Goal: Task Accomplishment & Management: Manage account settings

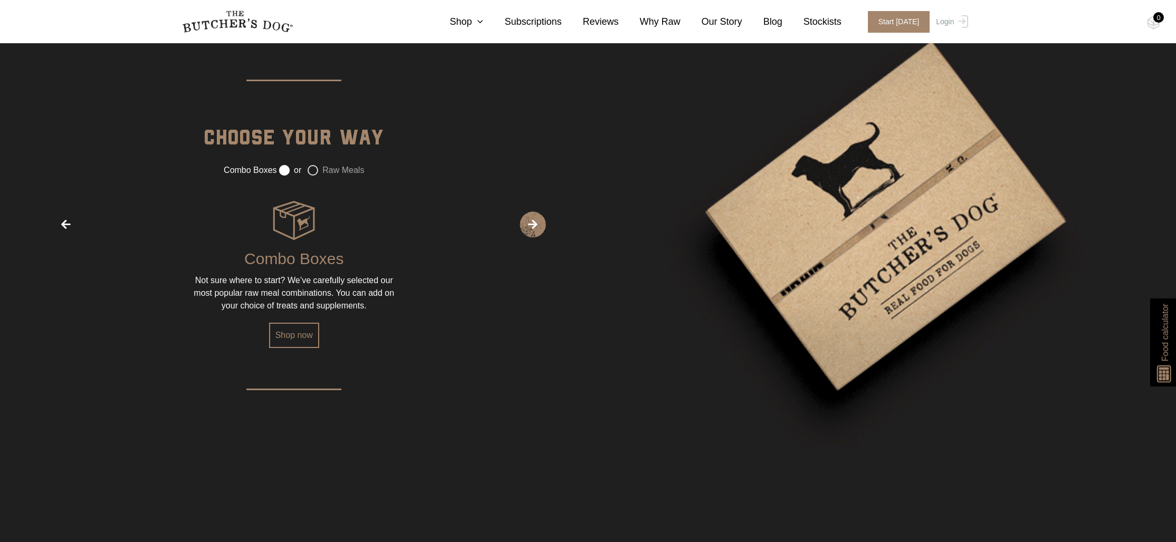
scroll to position [1635, 0]
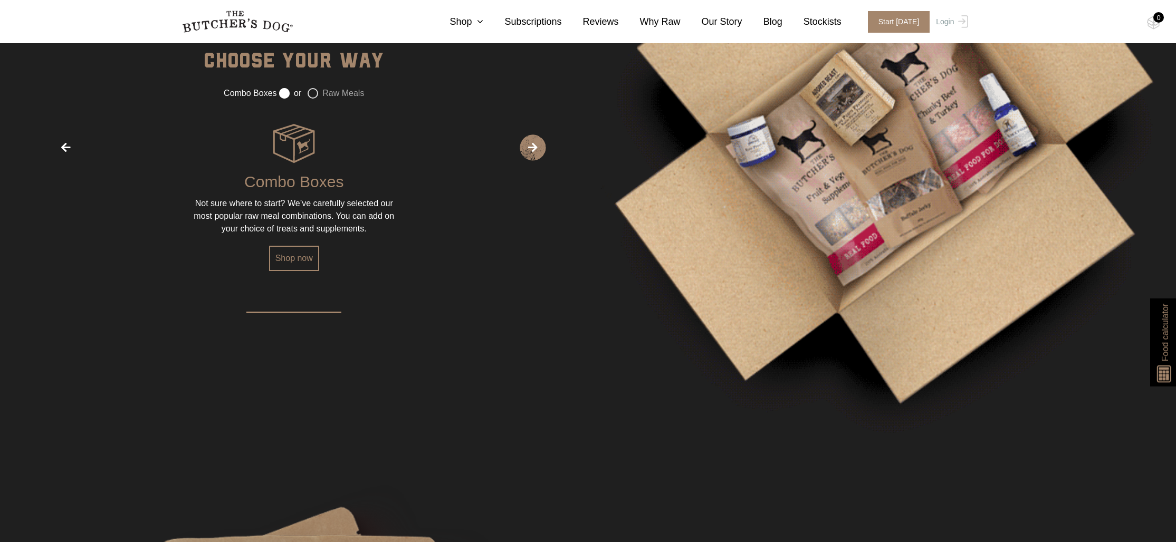
click at [473, 31] on nav "0 Shop Combo Boxes Treats" at bounding box center [588, 21] width 844 height 43
click at [478, 17] on icon at bounding box center [478, 21] width 12 height 9
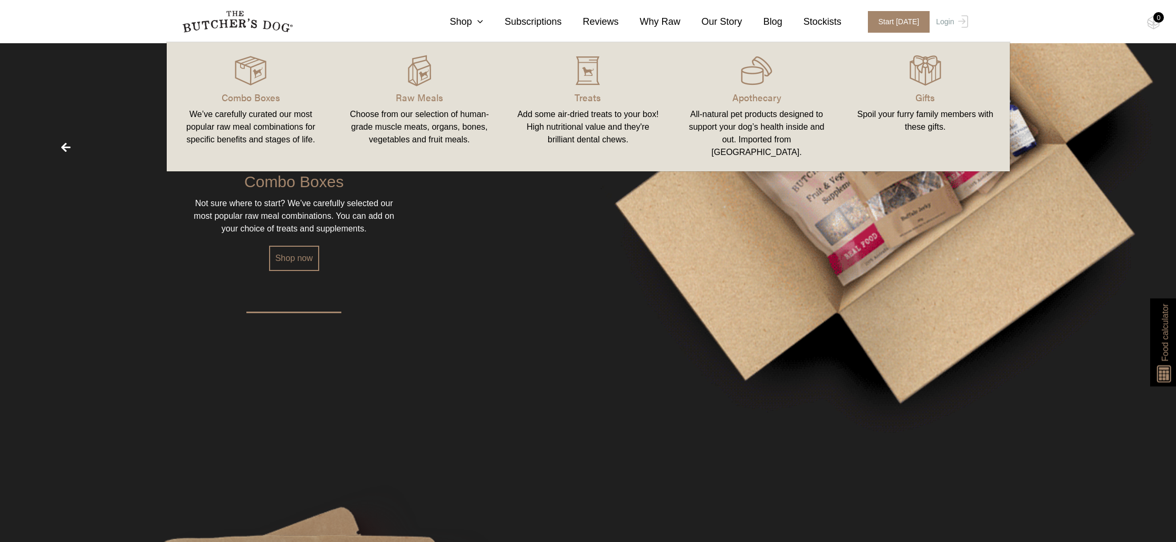
click at [579, 117] on div "Add some air-dried treats to your box! High nutritional value and they're brill…" at bounding box center [587, 127] width 143 height 38
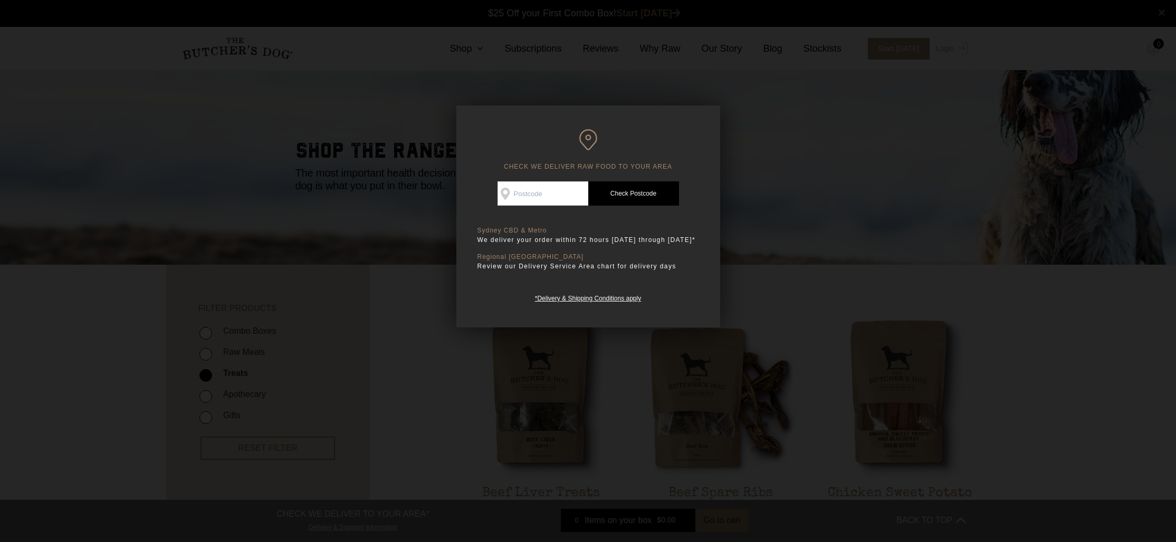
scroll to position [1, 0]
click at [529, 198] on input "Check Availability At" at bounding box center [542, 193] width 91 height 24
type input "2029"
click at [655, 193] on link "Check Postcode" at bounding box center [633, 193] width 91 height 24
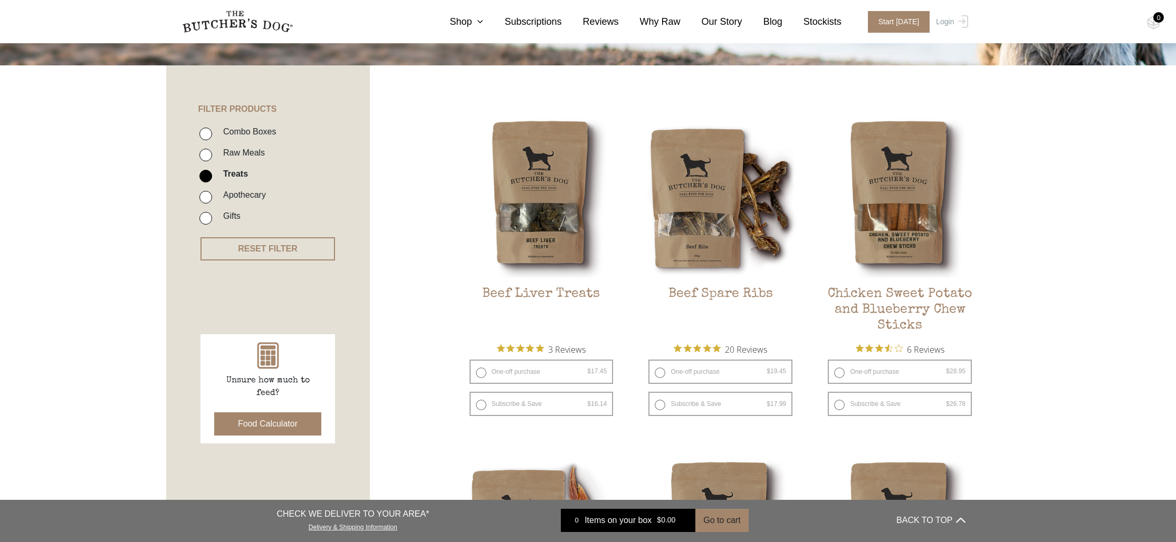
scroll to position [204, 0]
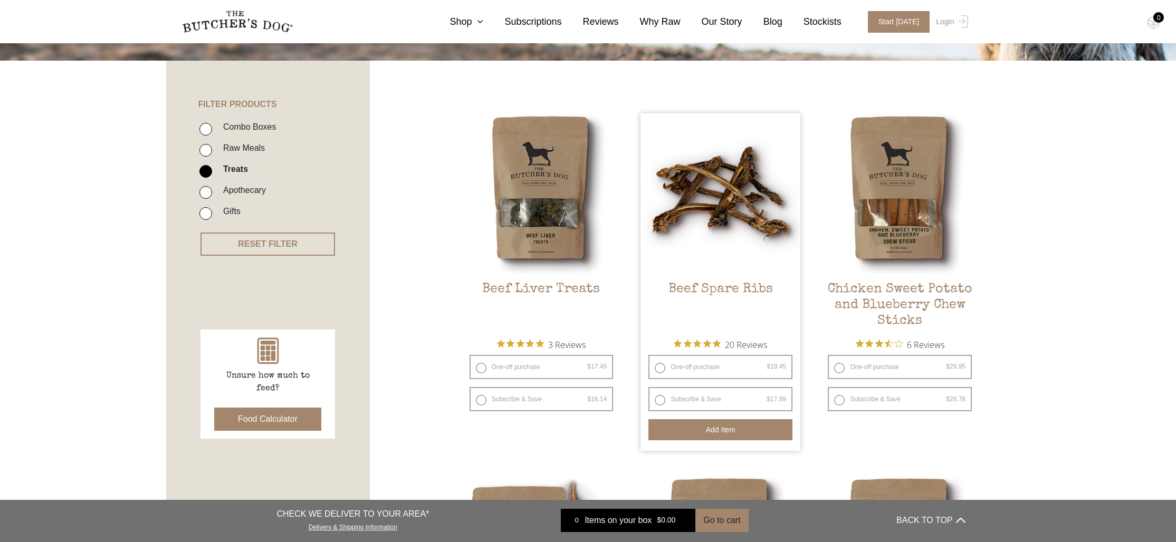
click at [731, 432] on button "Add item" at bounding box center [720, 429] width 144 height 21
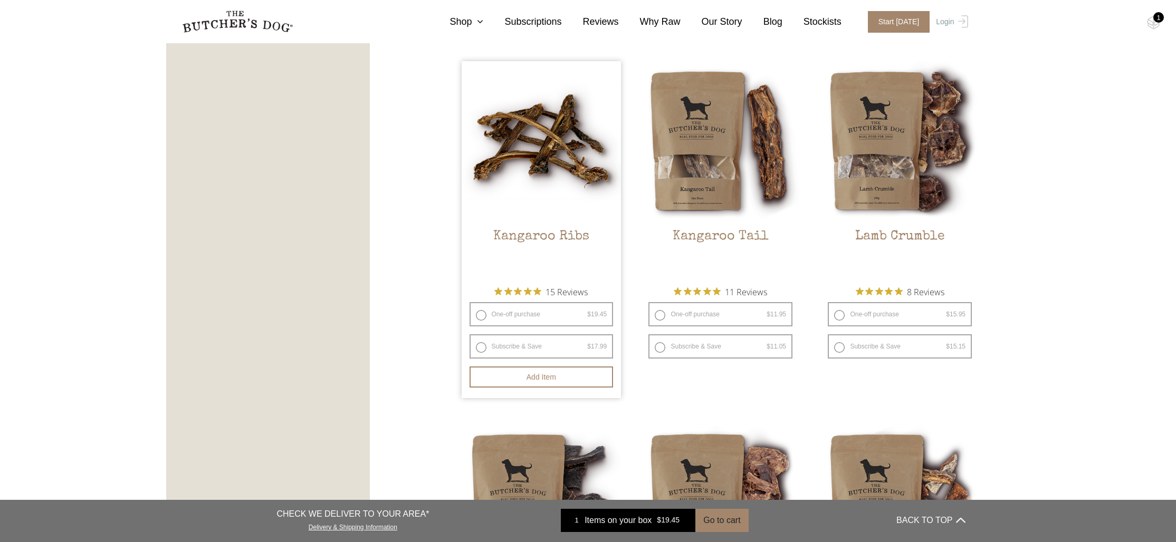
scroll to position [960, 0]
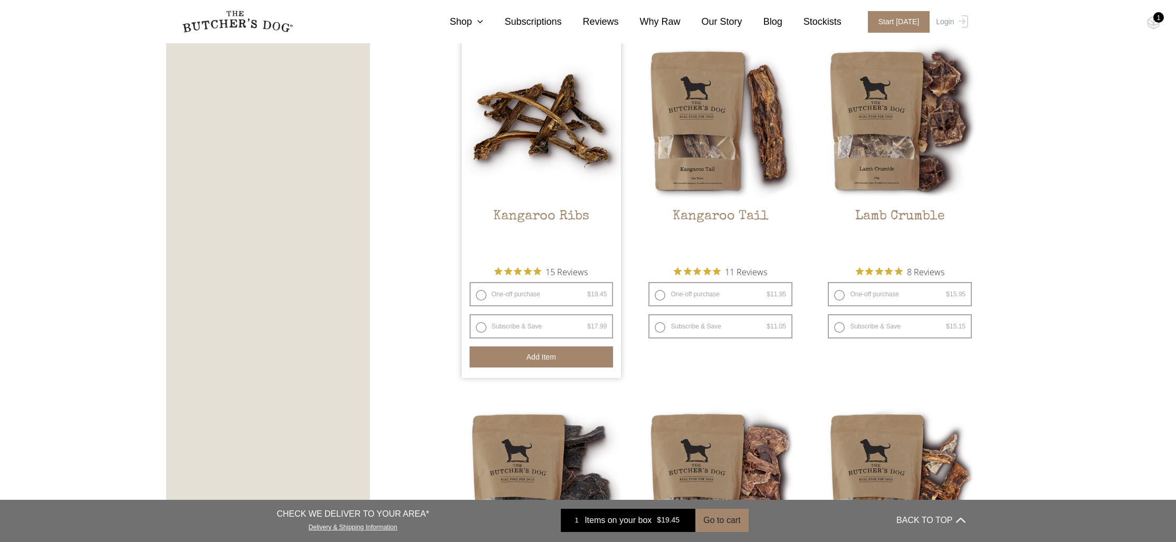
click at [557, 358] on button "Add item" at bounding box center [542, 357] width 144 height 21
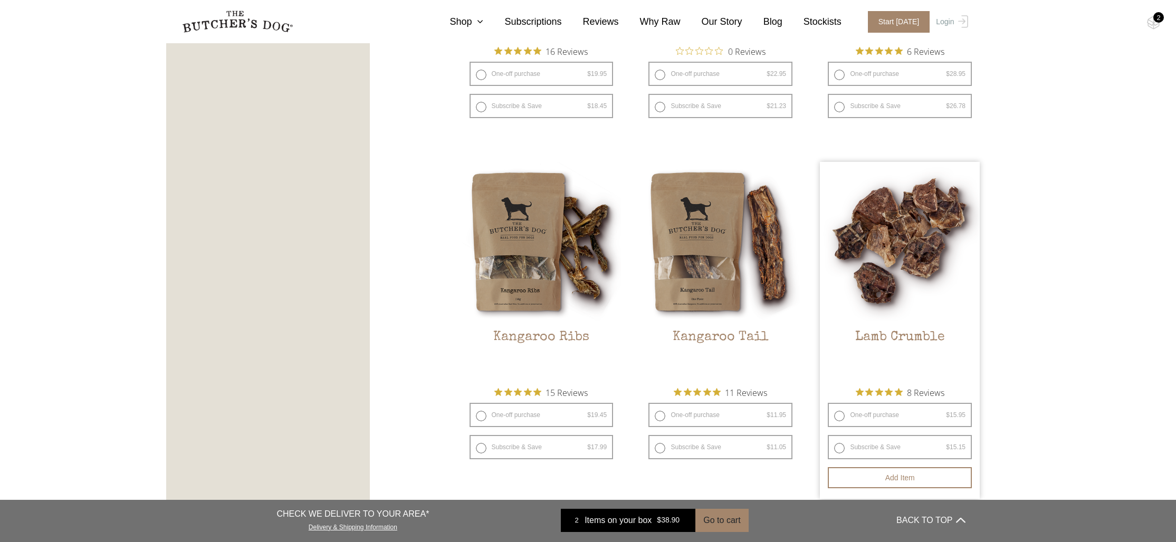
scroll to position [778, 0]
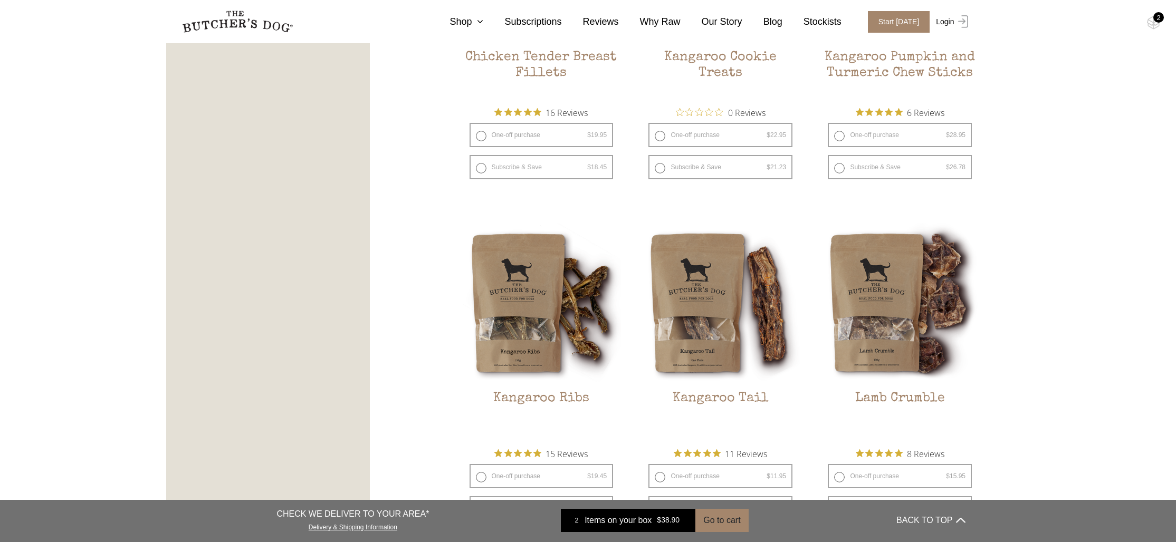
click at [947, 22] on link "Login" at bounding box center [950, 22] width 34 height 22
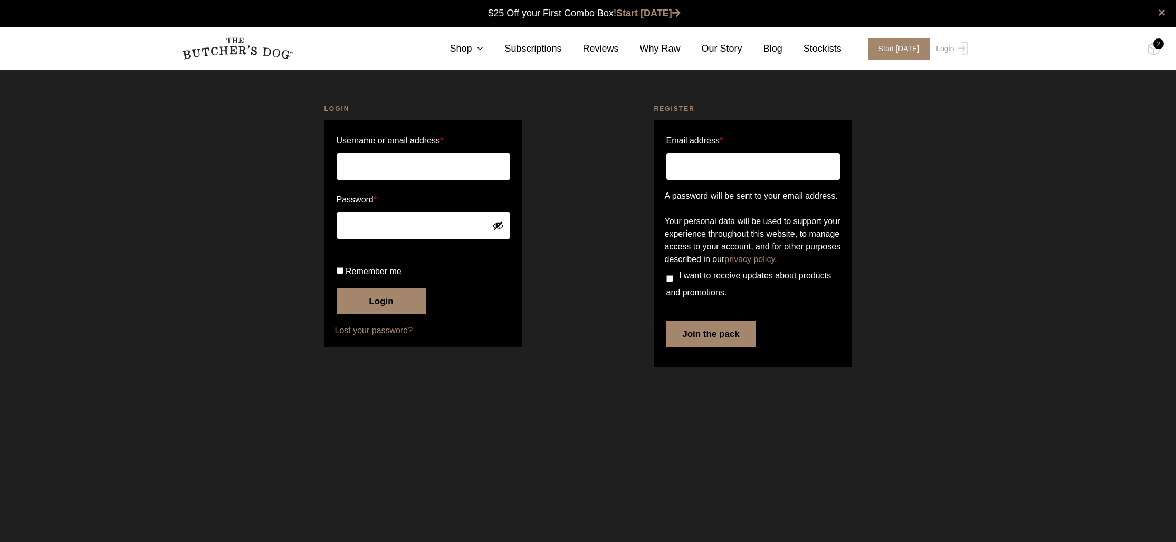
type input "laura.rudman@gmail.com"
click at [342, 274] on input "Remember me" at bounding box center [340, 270] width 7 height 7
checkbox input "true"
click at [371, 314] on button "Login" at bounding box center [382, 301] width 90 height 26
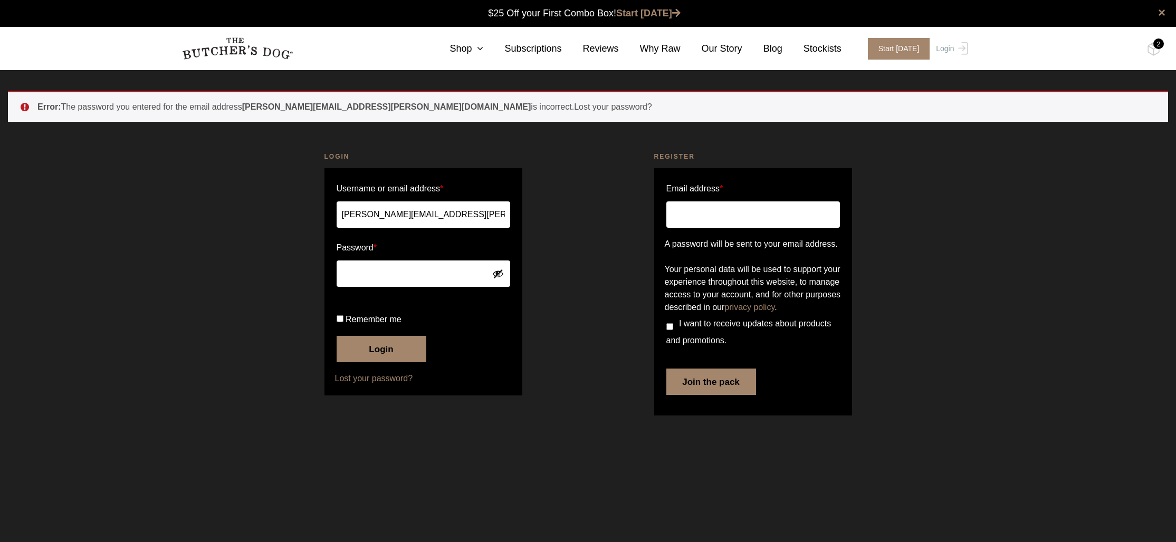
click at [501, 274] on button "Show password" at bounding box center [498, 274] width 12 height 12
click at [390, 362] on button "Login" at bounding box center [382, 349] width 90 height 26
click at [339, 322] on input "Remember me" at bounding box center [340, 318] width 7 height 7
checkbox input "true"
click at [388, 362] on button "Login" at bounding box center [382, 349] width 90 height 26
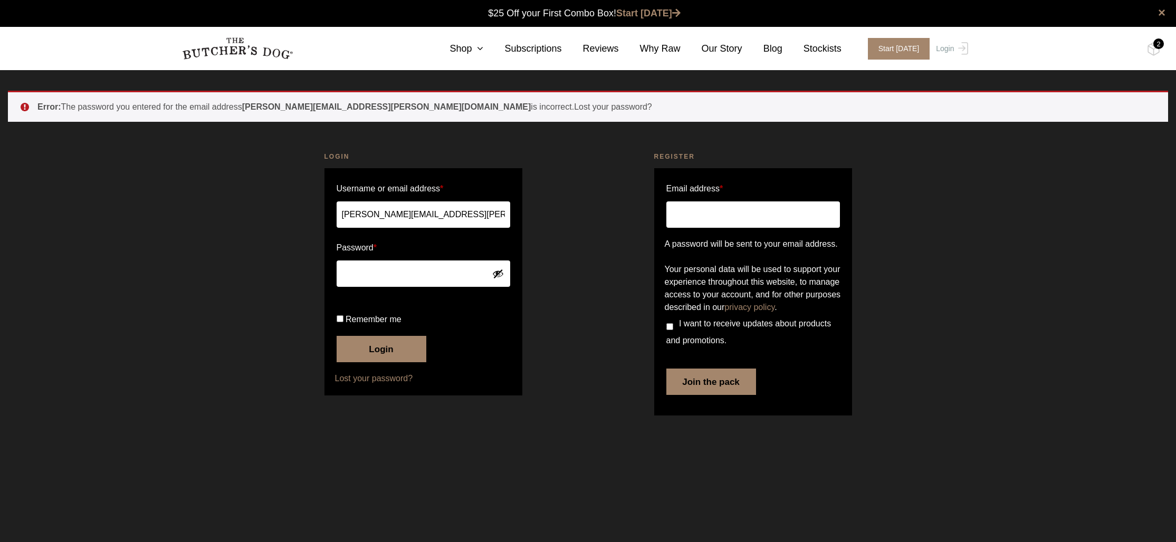
click at [493, 275] on button "Show password" at bounding box center [498, 274] width 12 height 12
click at [388, 385] on link "Lost your password?" at bounding box center [423, 378] width 177 height 13
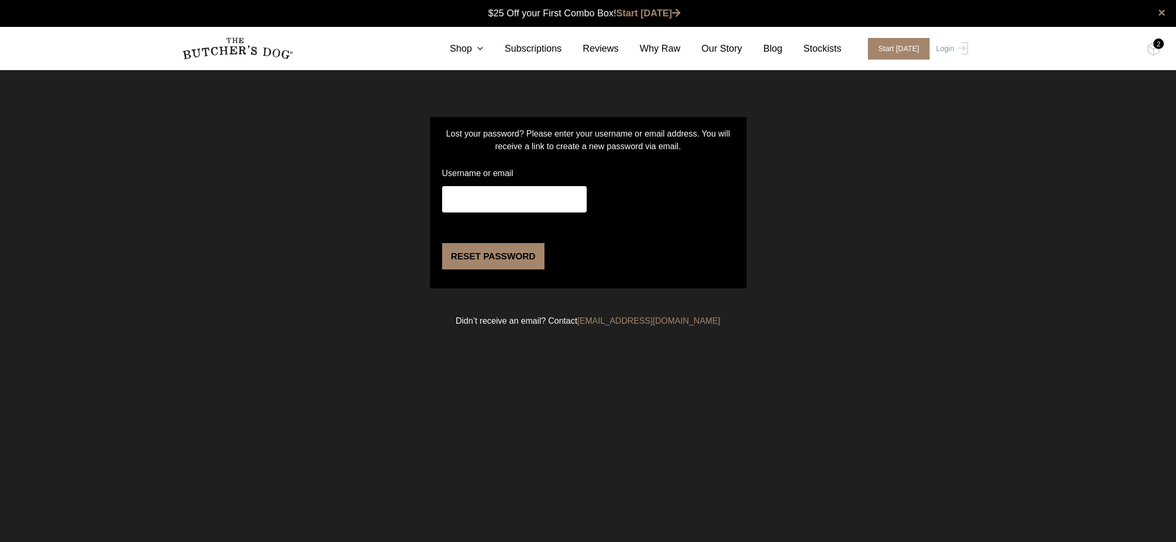
click at [506, 195] on input "Username or email" at bounding box center [514, 199] width 145 height 26
type input "laura.rudman@gmail.com"
click at [491, 270] on button "Reset password" at bounding box center [493, 256] width 102 height 26
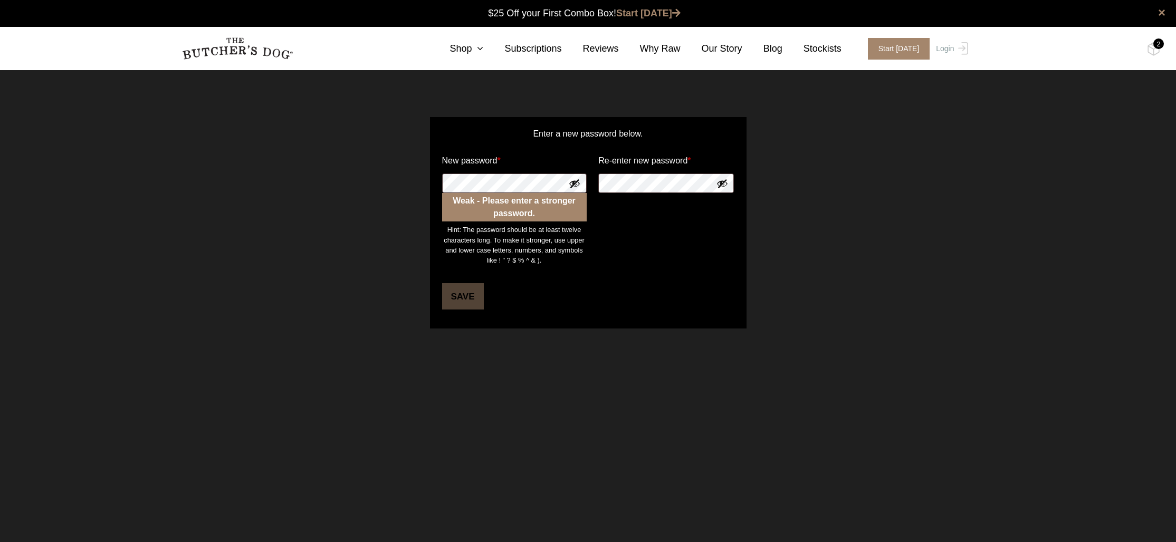
click at [574, 182] on button "Show password" at bounding box center [575, 184] width 12 height 12
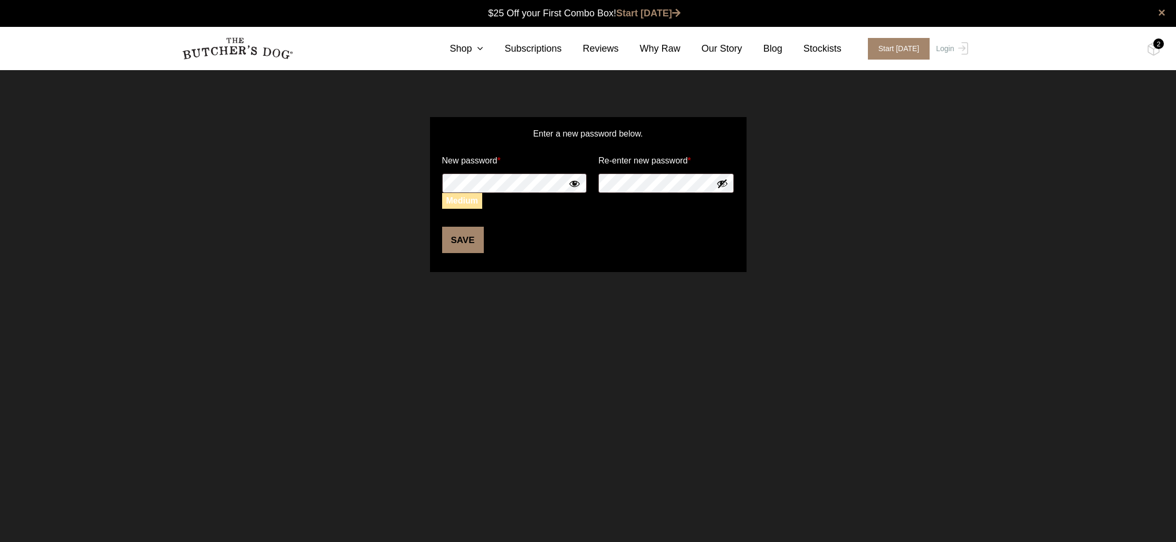
click at [725, 186] on button "Show password" at bounding box center [722, 184] width 12 height 12
click at [463, 238] on button "Save" at bounding box center [463, 240] width 42 height 26
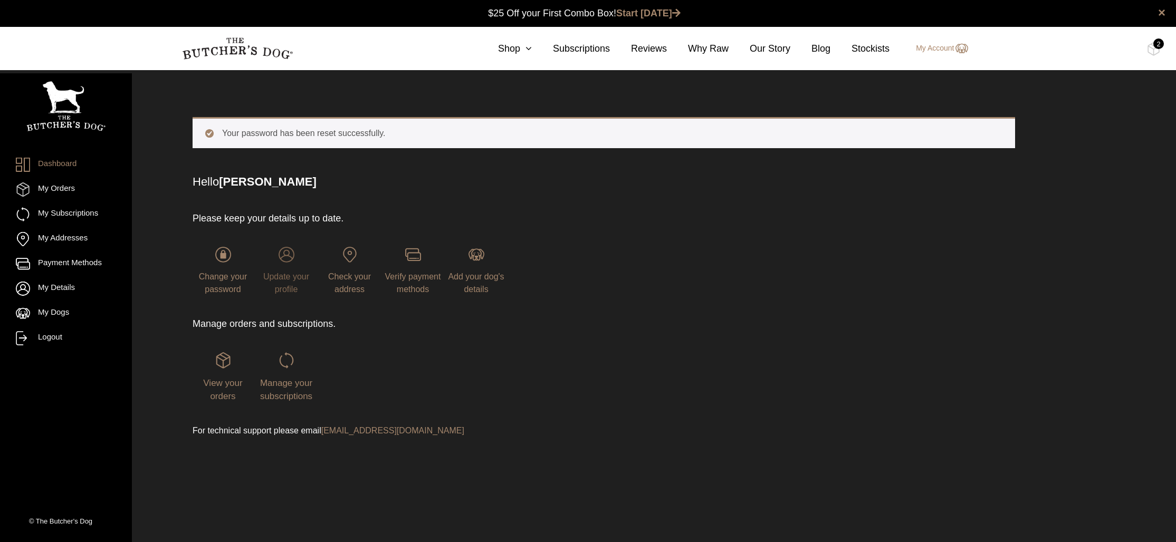
click at [288, 273] on span "Update your profile" at bounding box center [286, 283] width 46 height 22
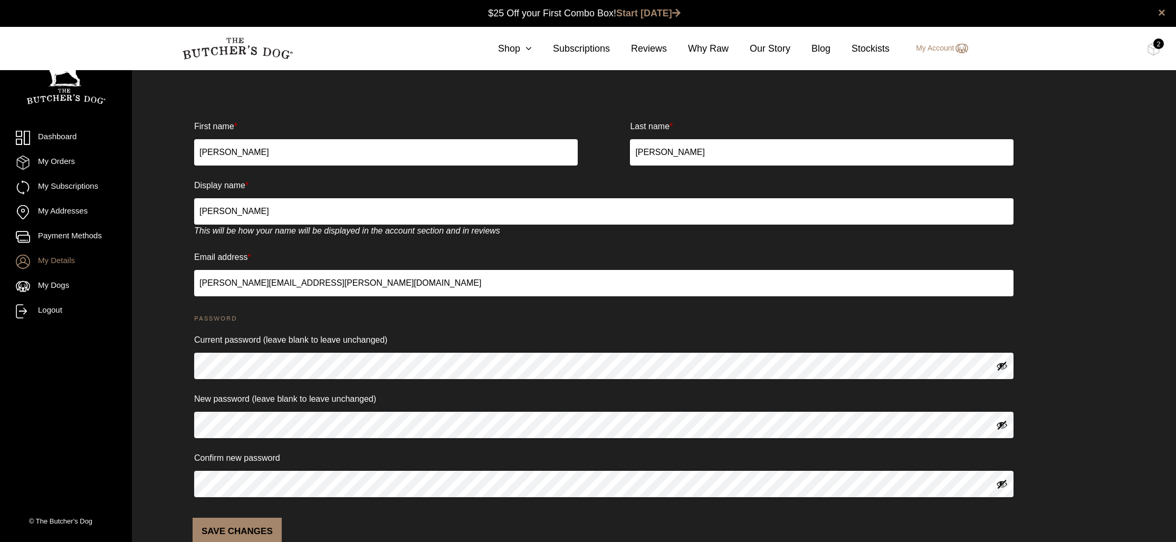
scroll to position [29, 0]
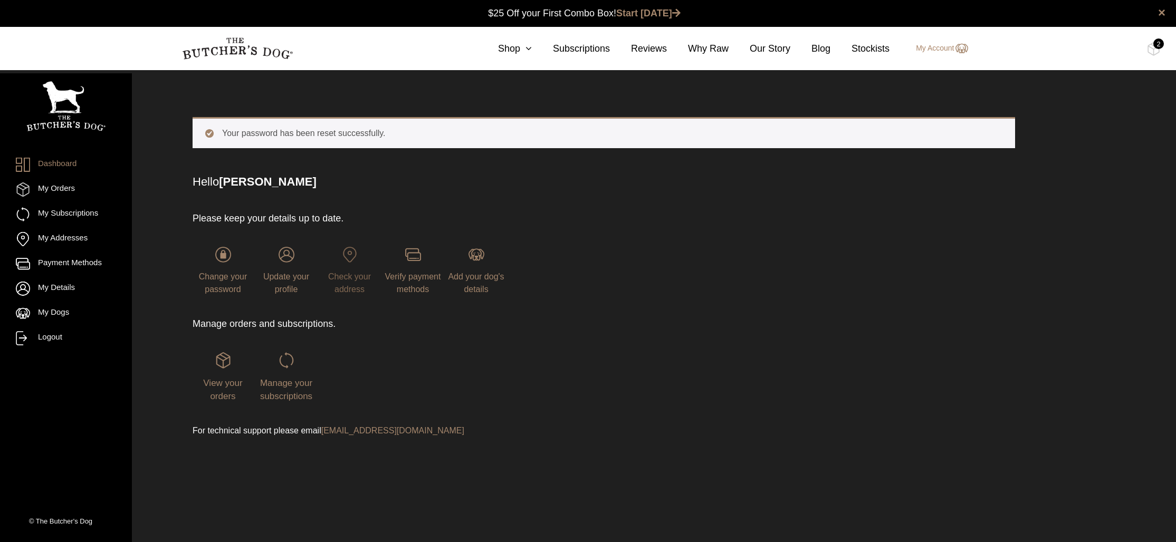
click at [358, 279] on span "Check your address" at bounding box center [349, 283] width 43 height 22
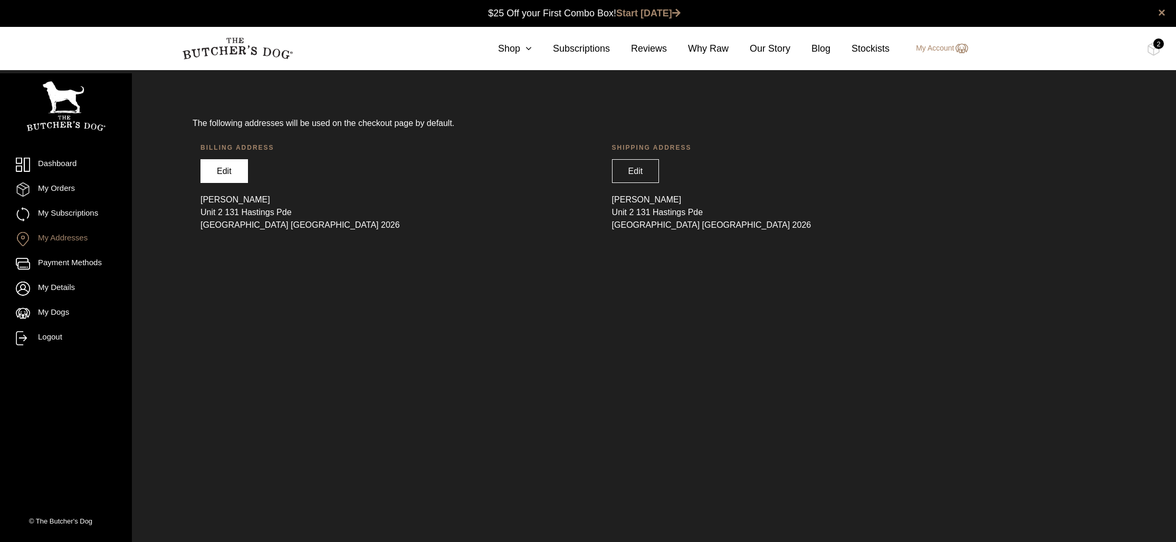
click at [219, 169] on link "Edit" at bounding box center [223, 171] width 47 height 24
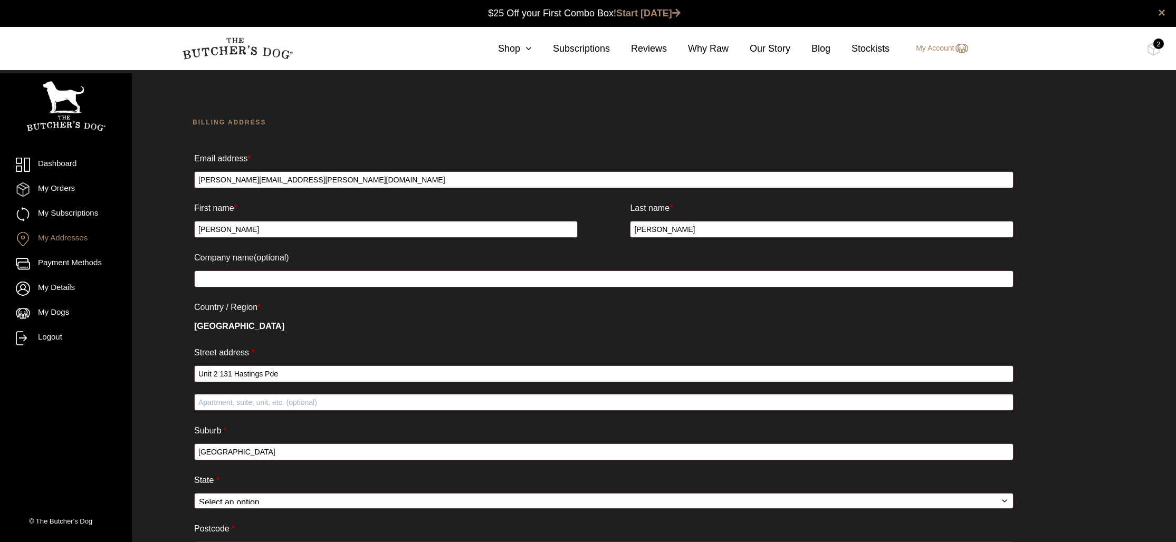
select select "[GEOGRAPHIC_DATA]"
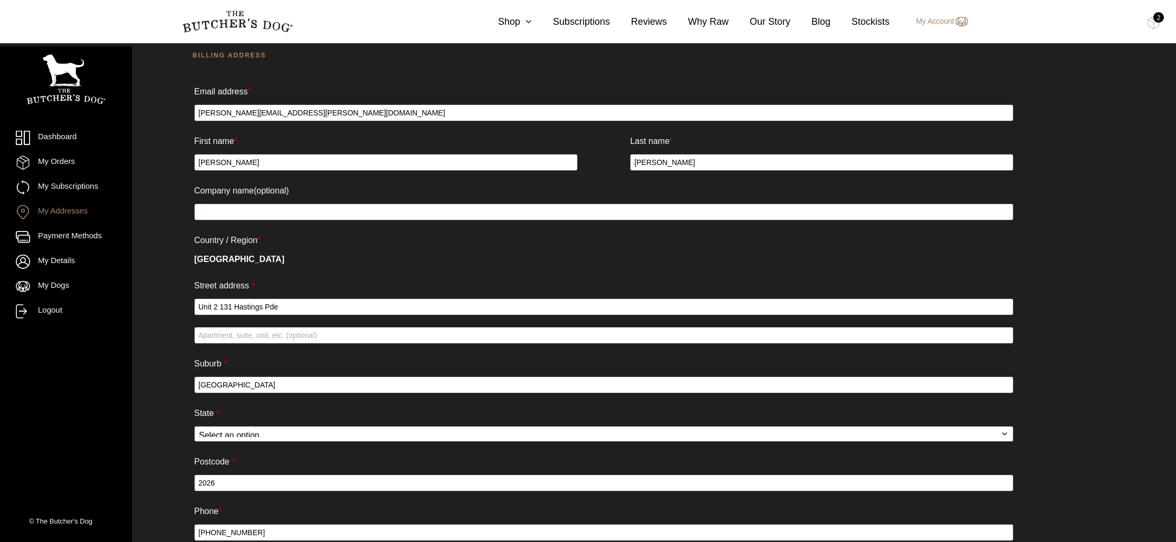
scroll to position [147, 0]
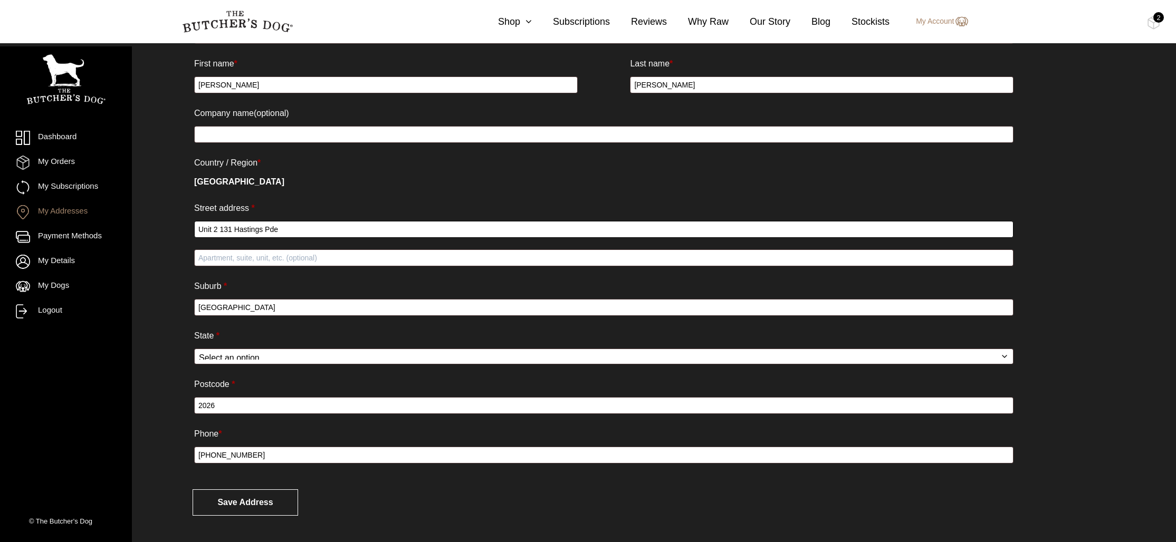
click at [301, 227] on input "Unit 2 131 Hastings Pde" at bounding box center [603, 229] width 819 height 17
click at [259, 254] on input "Apartment, suite, unit, etc. (optional)" at bounding box center [603, 258] width 819 height 17
click at [204, 226] on input "unit 4, 32 salisbury Road" at bounding box center [603, 229] width 819 height 17
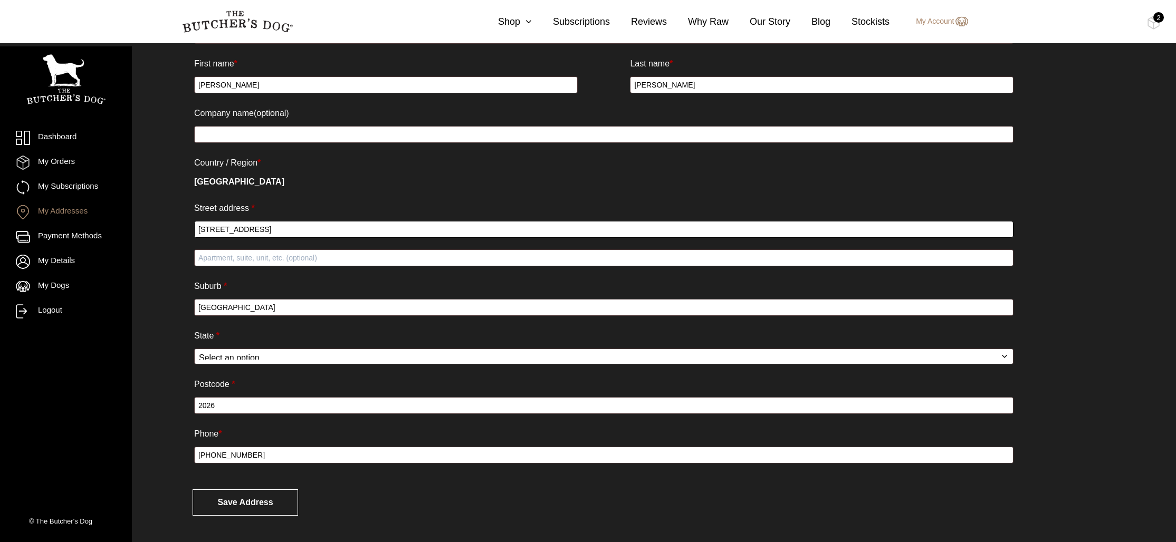
drag, startPoint x: 211, startPoint y: 227, endPoint x: 182, endPoint y: 226, distance: 29.0
click at [182, 226] on div "Billing address Email address * laura.rudman@gmail.com First name * Laura Last …" at bounding box center [604, 244] width 928 height 596
type input "[STREET_ADDRESS]"
click at [227, 255] on input "Apartment, suite, unit, etc. (optional)" at bounding box center [603, 258] width 819 height 17
paste input "Unit 4,"
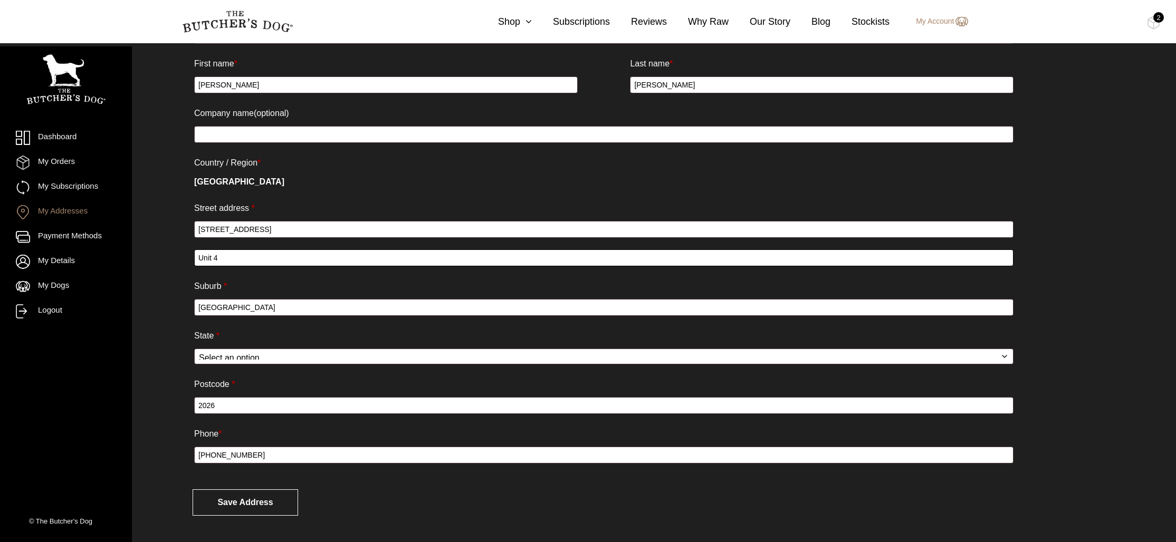
type input "Unit 4"
click at [255, 307] on input "SYDNEY" at bounding box center [603, 307] width 819 height 17
type input "ROSE BAY"
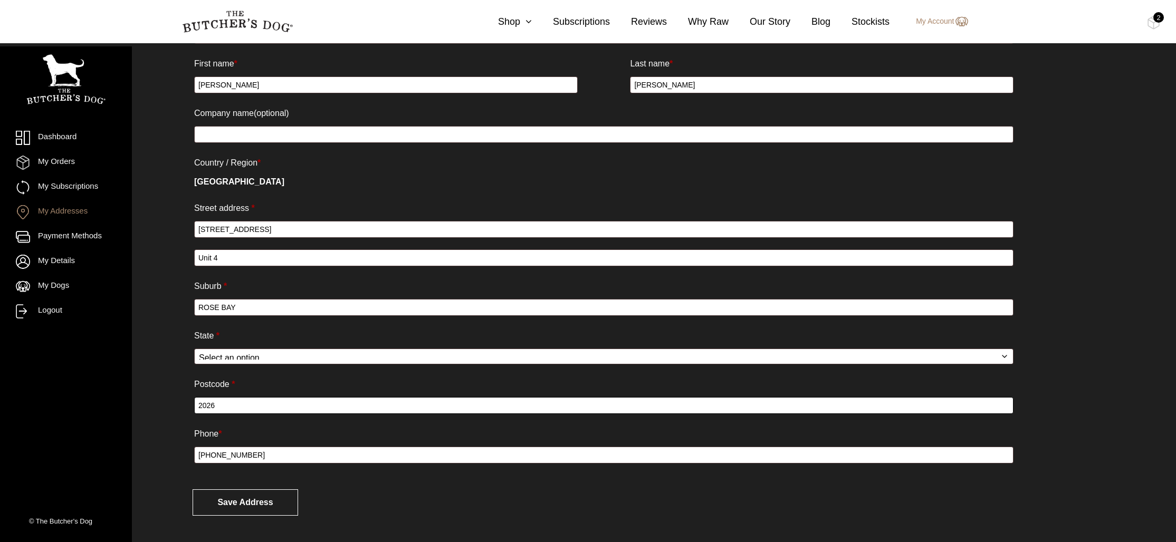
click at [266, 404] on input "2026" at bounding box center [603, 405] width 819 height 17
type input "2029"
click at [252, 235] on input "[STREET_ADDRESS]" at bounding box center [603, 229] width 819 height 17
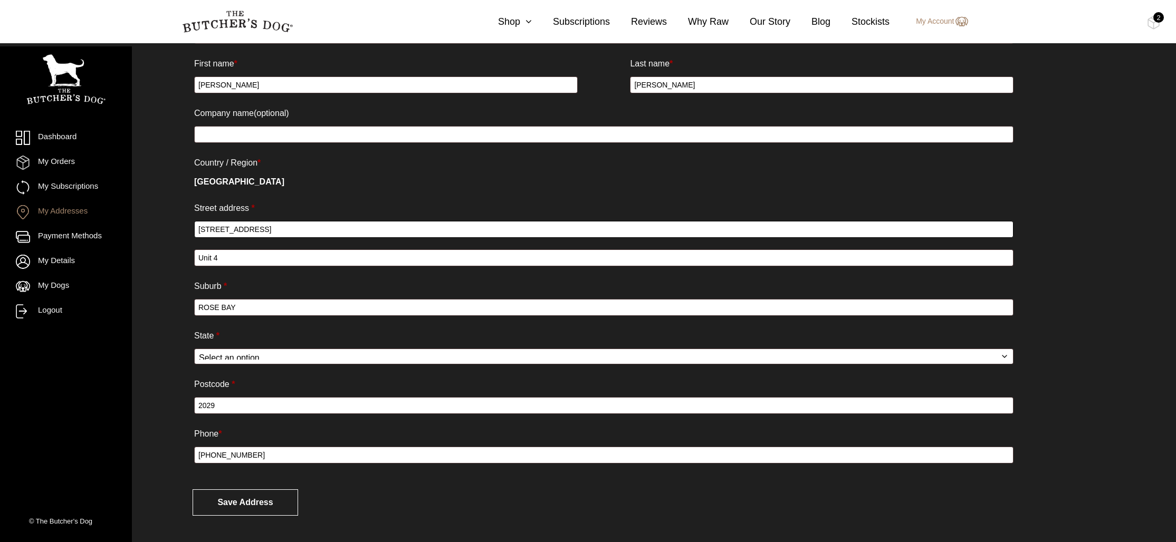
click at [252, 235] on input "[STREET_ADDRESS]" at bounding box center [603, 229] width 819 height 17
drag, startPoint x: 272, startPoint y: 502, endPoint x: 281, endPoint y: 499, distance: 9.5
click at [272, 502] on button "Save address" at bounding box center [246, 503] width 106 height 26
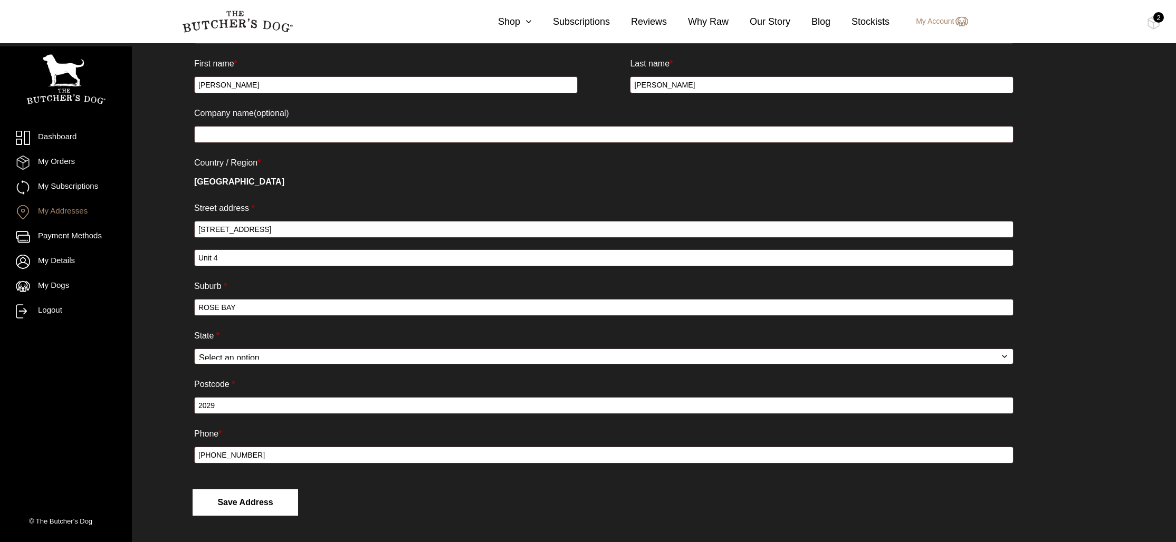
scroll to position [147, 0]
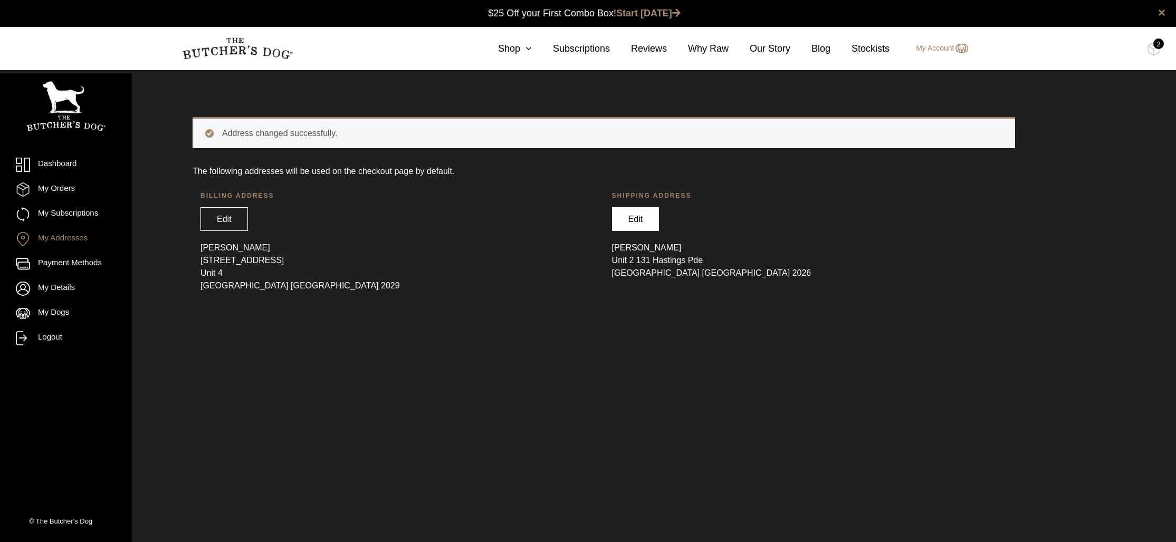
click at [642, 228] on link "Edit" at bounding box center [635, 219] width 47 height 24
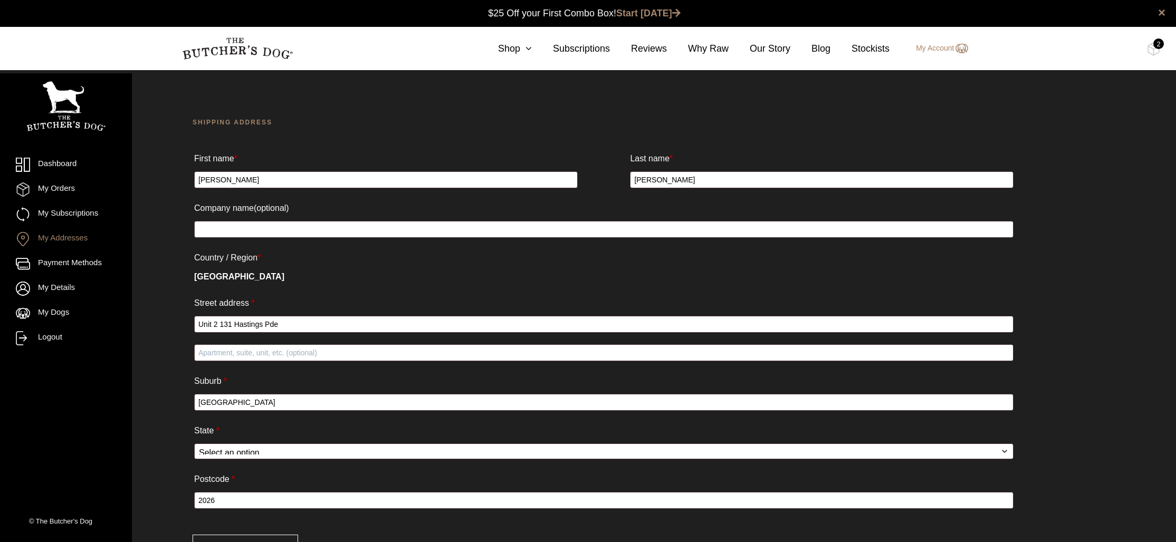
select select "[GEOGRAPHIC_DATA]"
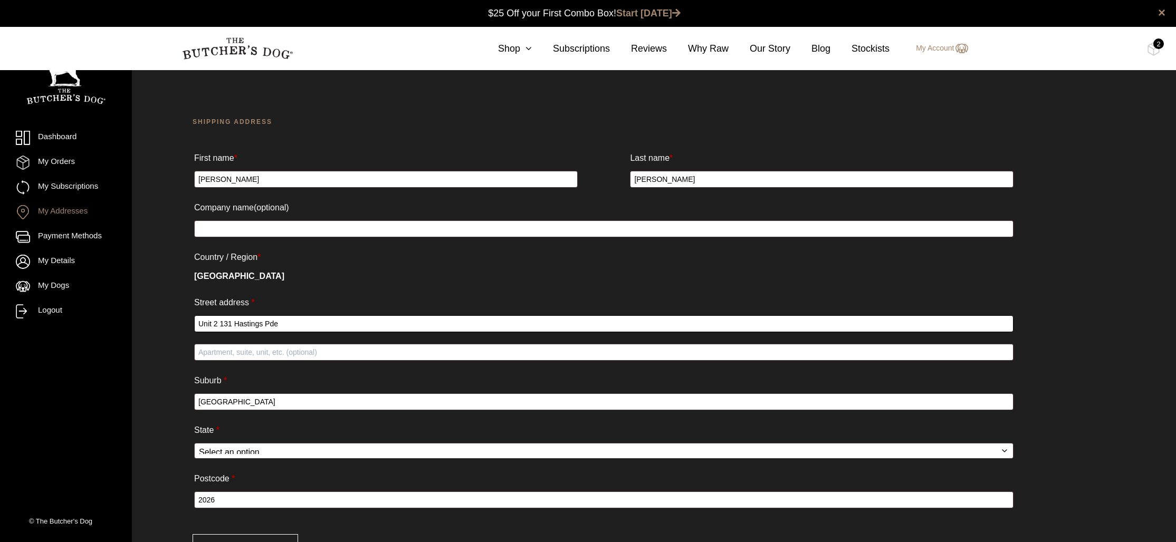
click at [413, 321] on input "Unit 2 131 Hastings Pde" at bounding box center [603, 323] width 819 height 17
paste input "[STREET_ADDRESS]"
type input "[STREET_ADDRESS]"
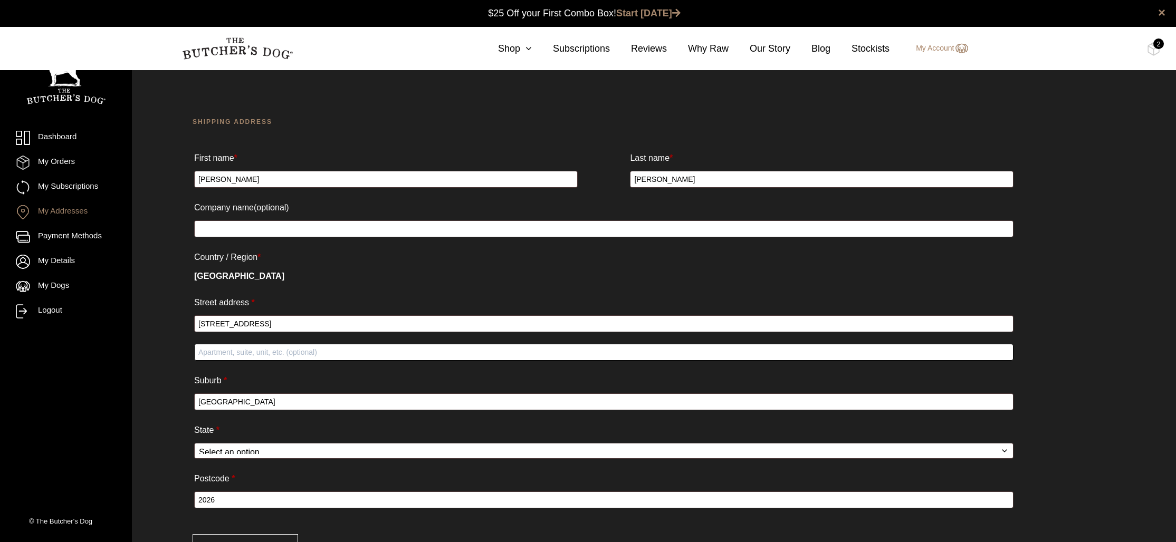
click at [386, 349] on input "Apartment, suite, unit, etc. (optional)" at bounding box center [603, 352] width 819 height 17
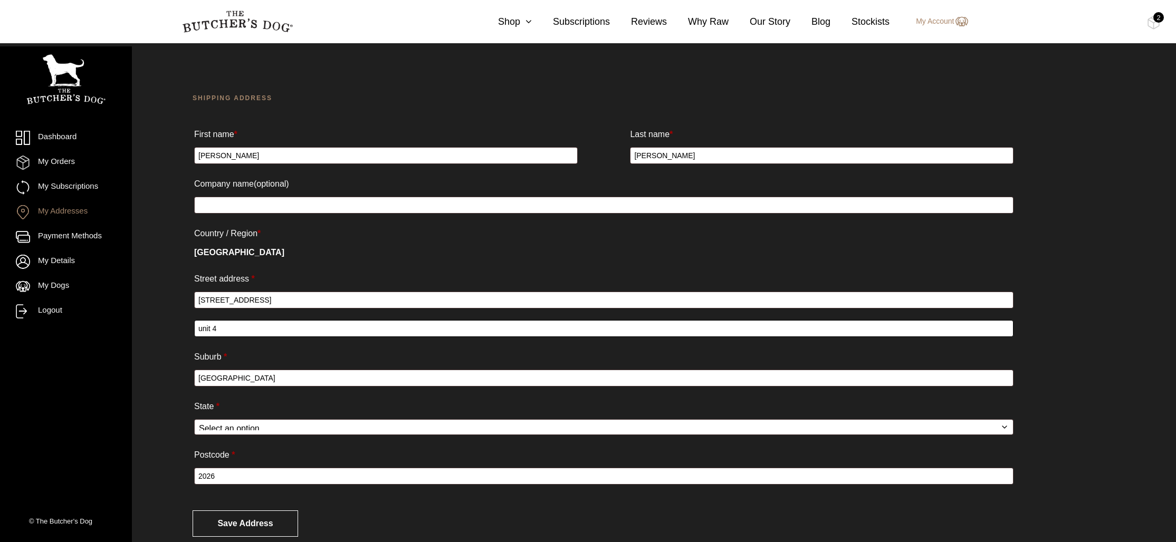
scroll to position [26, 0]
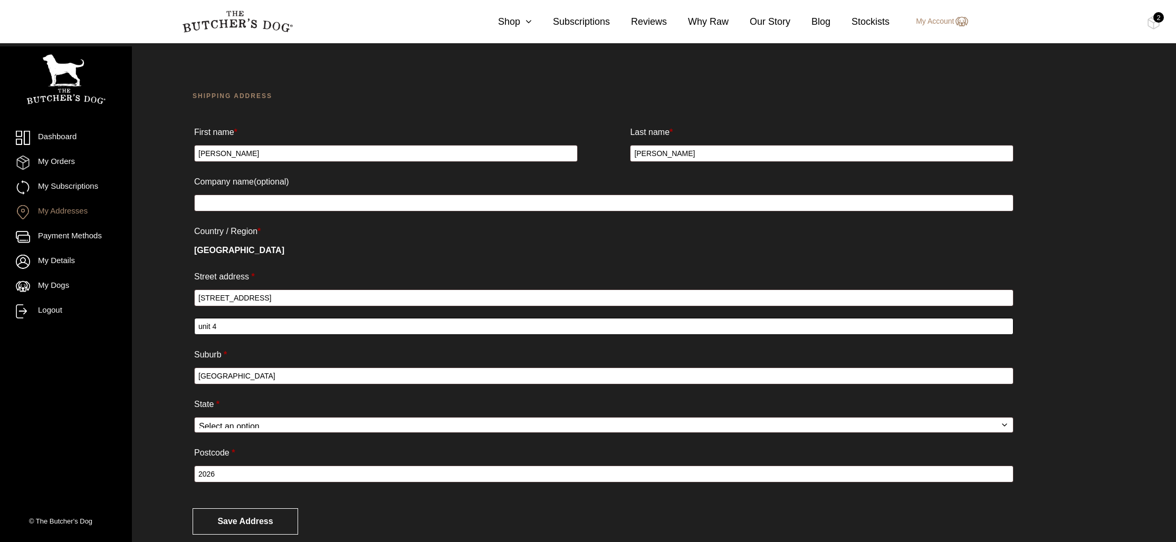
drag, startPoint x: 200, startPoint y: 330, endPoint x: 214, endPoint y: 327, distance: 14.1
click at [200, 329] on input "unit 4" at bounding box center [603, 326] width 819 height 17
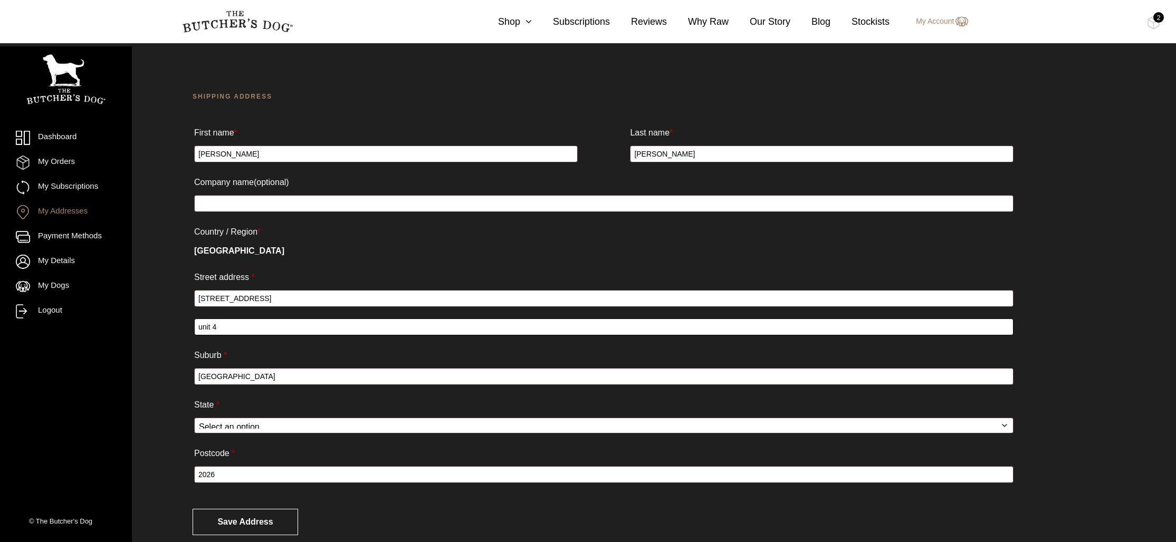
scroll to position [0, 0]
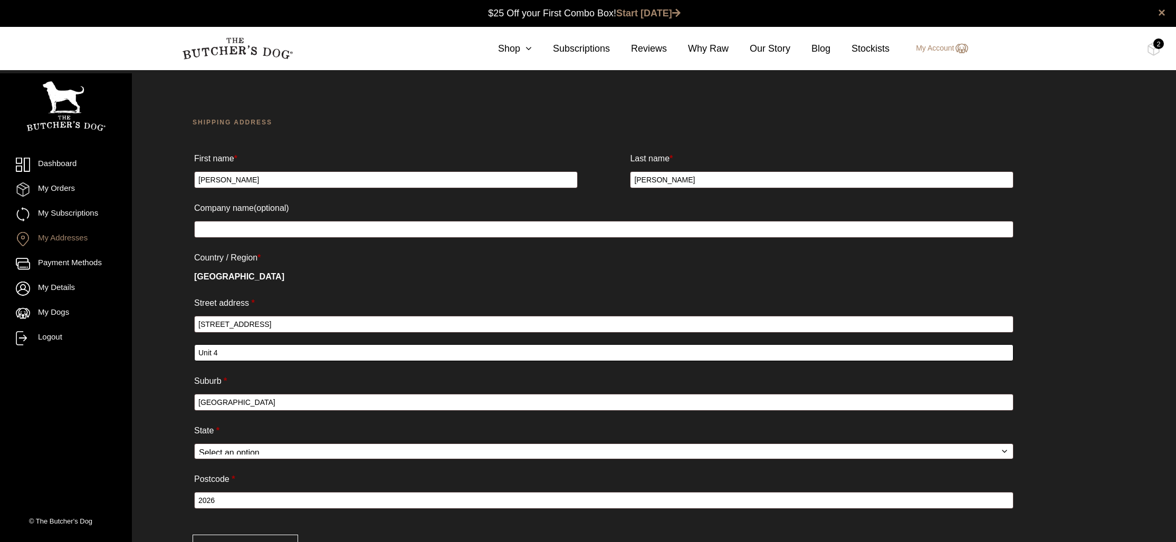
type input "Unit 4"
click at [274, 399] on input "SYDNEY" at bounding box center [603, 402] width 819 height 17
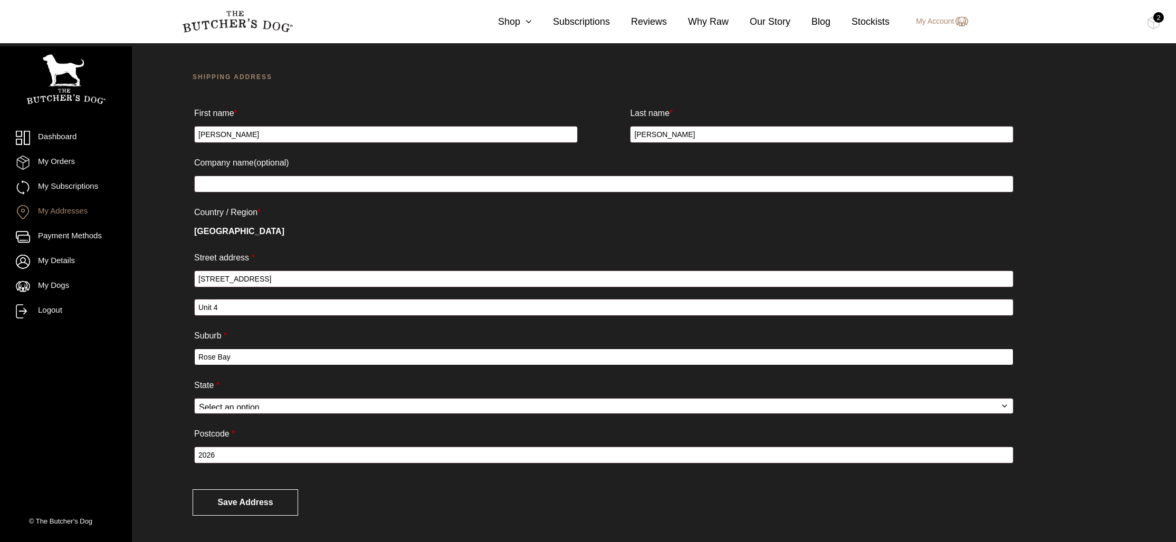
type input "Rose Bay"
click at [242, 462] on input "2026" at bounding box center [603, 455] width 819 height 17
type input "2029"
click at [263, 504] on button "Save address" at bounding box center [246, 503] width 106 height 26
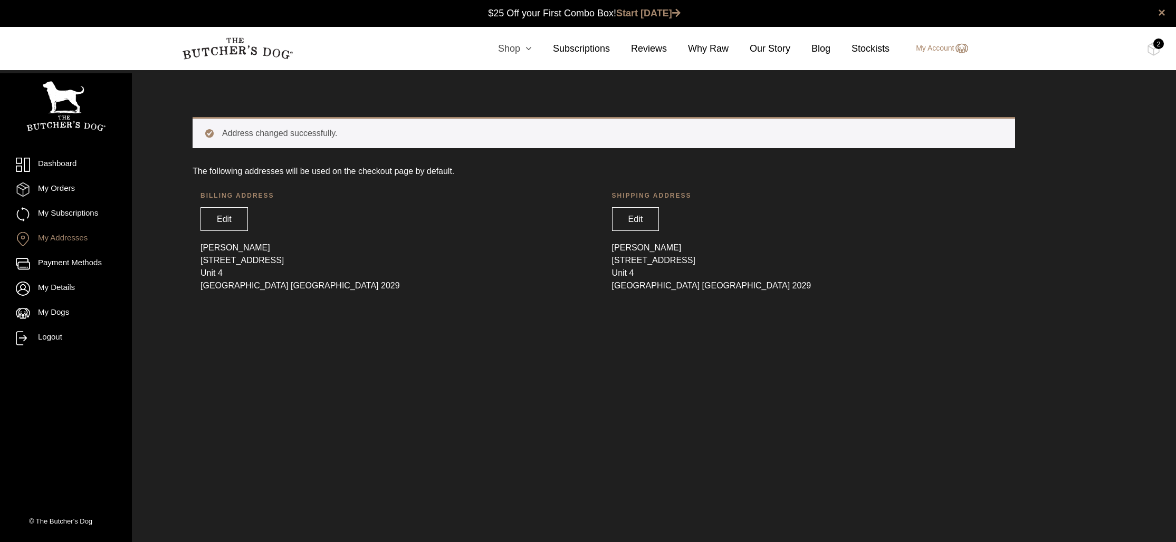
click at [515, 47] on link "Shop" at bounding box center [504, 49] width 55 height 14
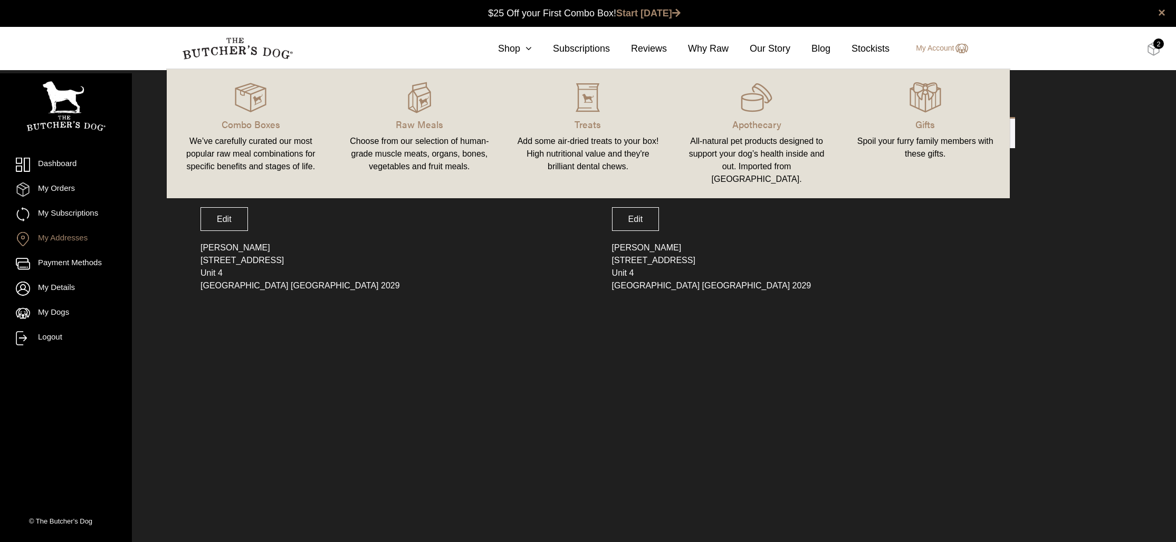
click at [1155, 50] on img at bounding box center [1153, 49] width 13 height 14
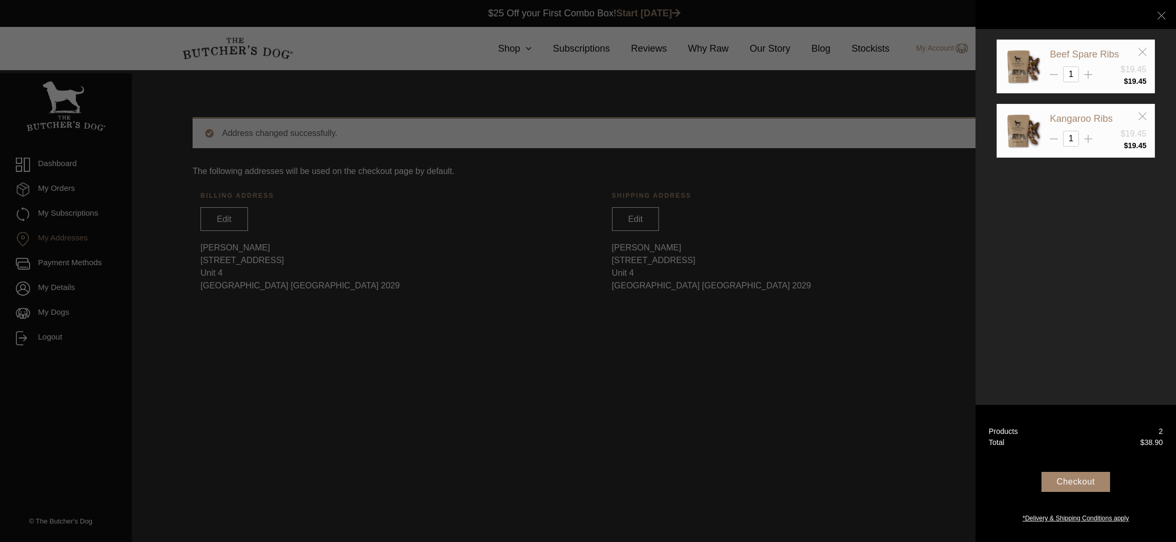
click at [1088, 73] on line at bounding box center [1088, 75] width 0 height 8
type input "2"
click at [1090, 134] on div at bounding box center [1088, 135] width 8 height 8
type input "2"
click at [1070, 480] on div "Checkout" at bounding box center [1075, 482] width 69 height 20
